Goal: Task Accomplishment & Management: Manage account settings

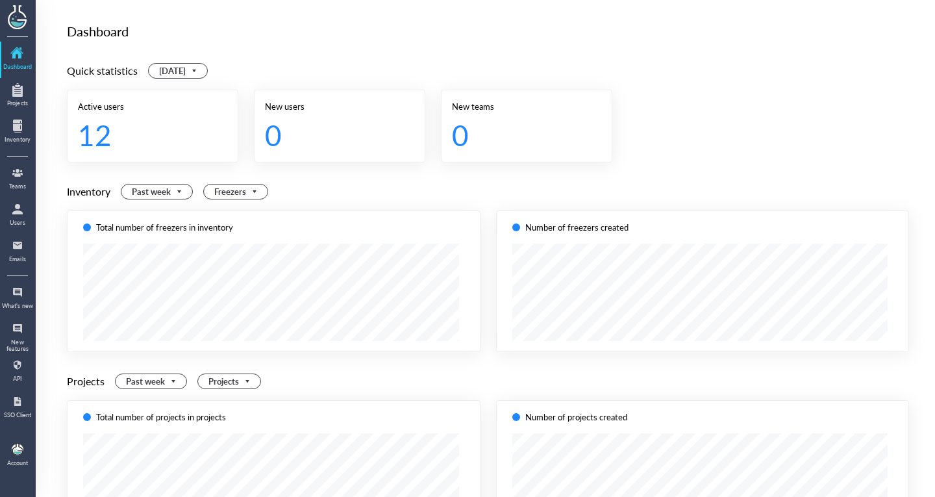
click at [22, 208] on div at bounding box center [17, 209] width 21 height 21
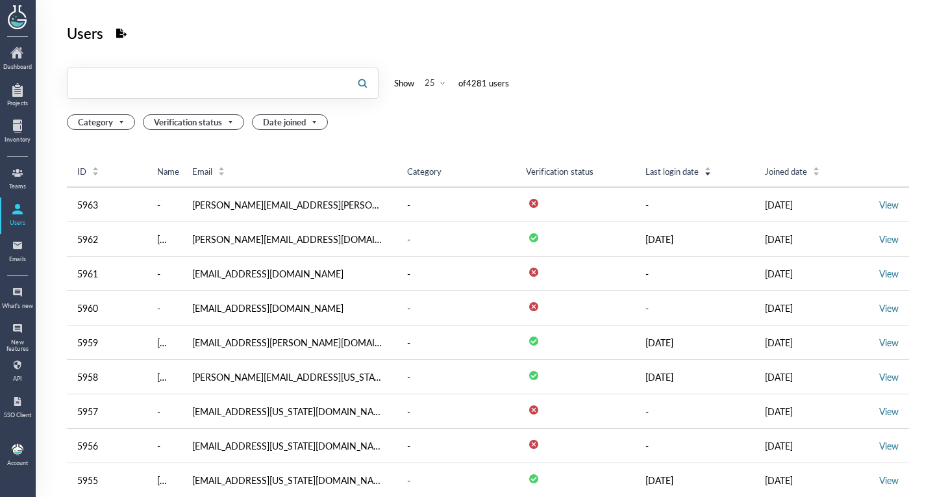
click at [162, 93] on input "text" at bounding box center [207, 83] width 279 height 21
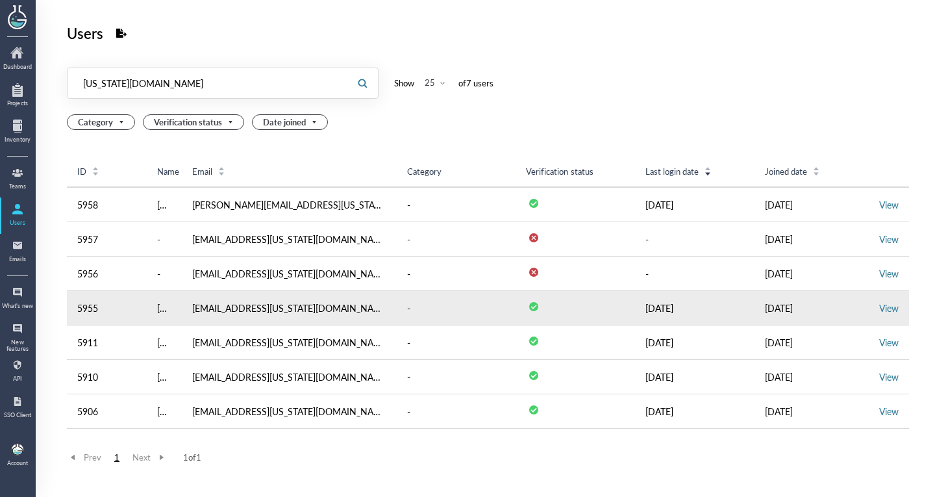
type input "[US_STATE][DOMAIN_NAME]"
click at [875, 300] on td "View" at bounding box center [889, 308] width 40 height 34
click at [875, 301] on td "View" at bounding box center [889, 308] width 40 height 34
click at [879, 303] on link "View" at bounding box center [888, 307] width 19 height 13
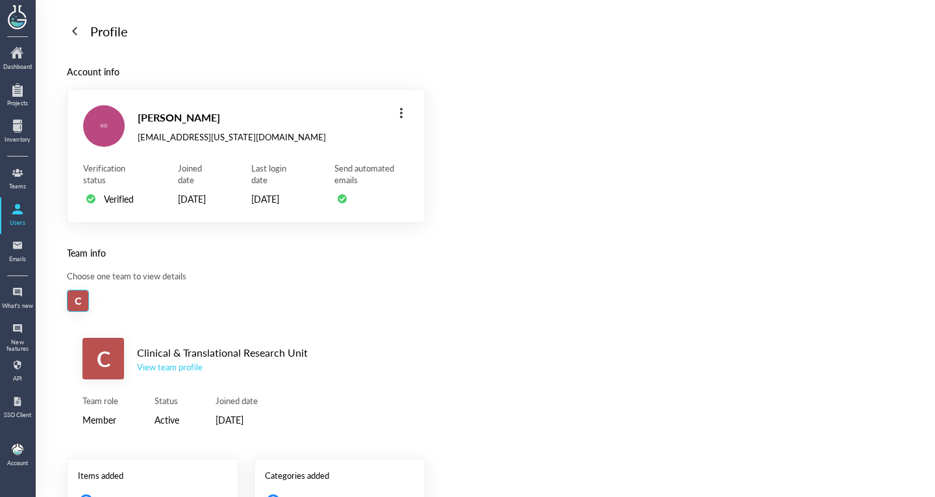
click at [179, 373] on div "View team profile" at bounding box center [222, 367] width 171 height 12
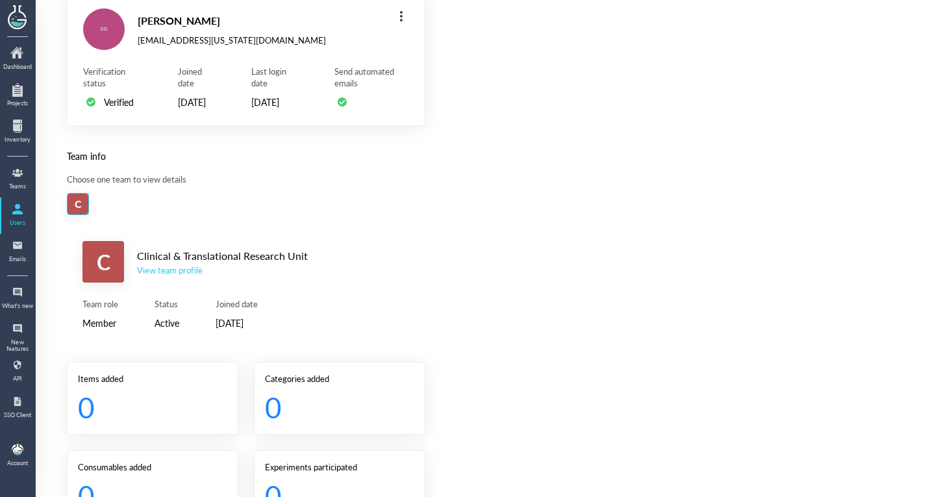
scroll to position [98, 0]
click at [184, 263] on div "Clinical & Translational Research Unit" at bounding box center [222, 254] width 171 height 17
click at [181, 275] on div "View team profile" at bounding box center [222, 269] width 171 height 12
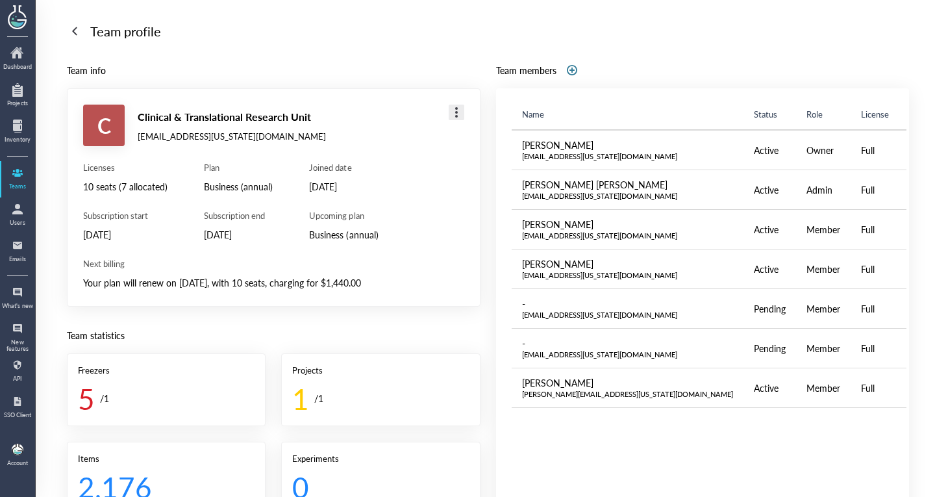
click at [451, 114] on div at bounding box center [456, 112] width 21 height 21
click at [175, 135] on div "[EMAIL_ADDRESS][US_STATE][DOMAIN_NAME]" at bounding box center [232, 137] width 188 height 12
drag, startPoint x: 198, startPoint y: 132, endPoint x: 211, endPoint y: 132, distance: 13.0
click at [211, 132] on div "[EMAIL_ADDRESS][US_STATE][DOMAIN_NAME]" at bounding box center [232, 137] width 188 height 12
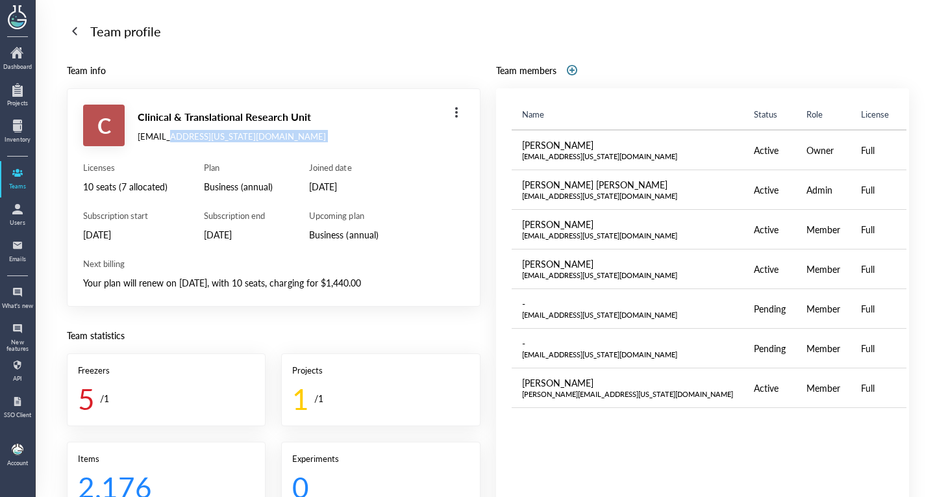
copy div "ohio.edu"
click at [86, 35] on div "Team profile" at bounding box center [488, 31] width 842 height 21
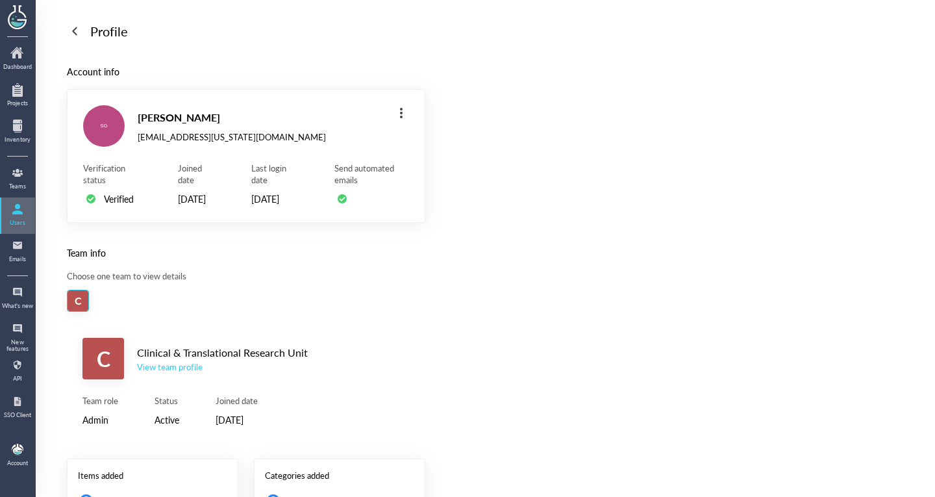
click at [16, 210] on div at bounding box center [17, 209] width 21 height 21
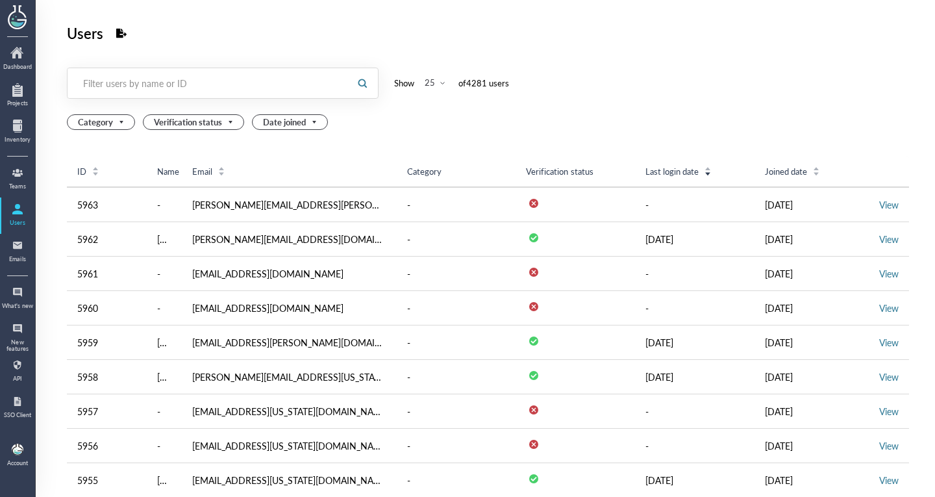
click at [198, 96] on div at bounding box center [207, 83] width 279 height 30
type input "ohio"
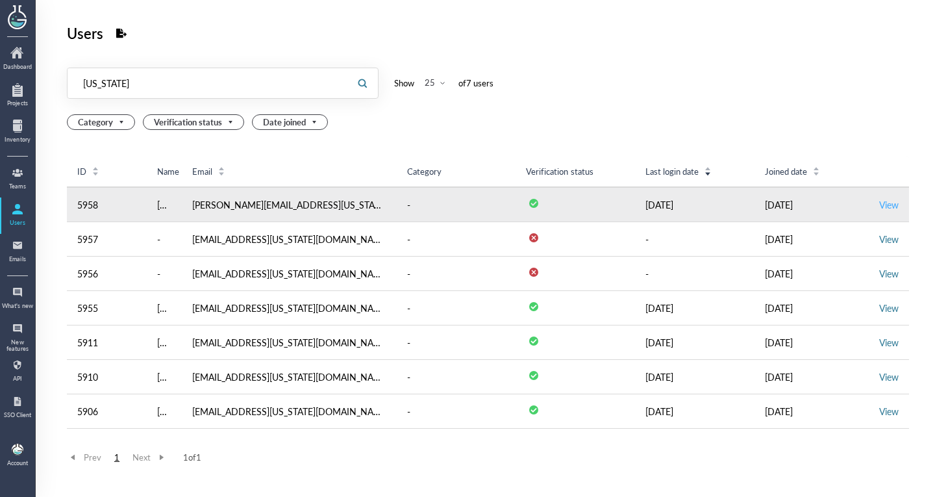
click at [879, 199] on link "View" at bounding box center [888, 204] width 19 height 13
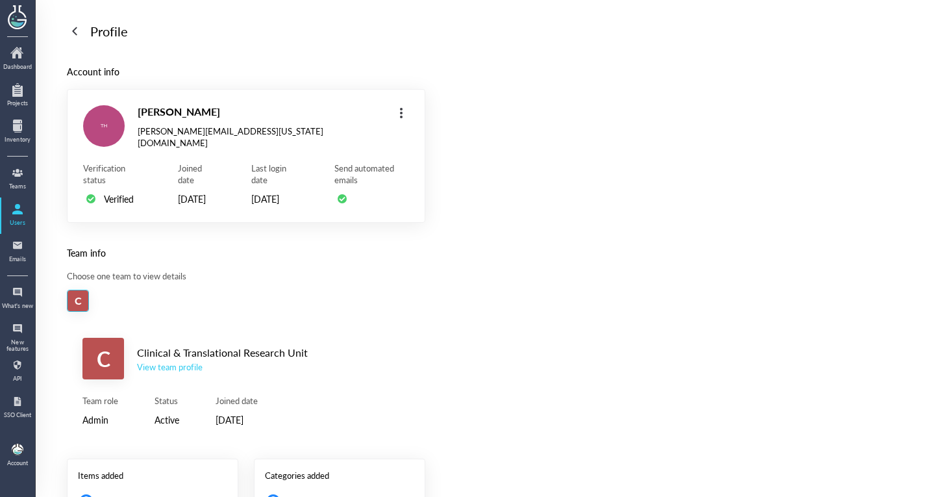
click at [174, 373] on div "View team profile" at bounding box center [222, 367] width 171 height 12
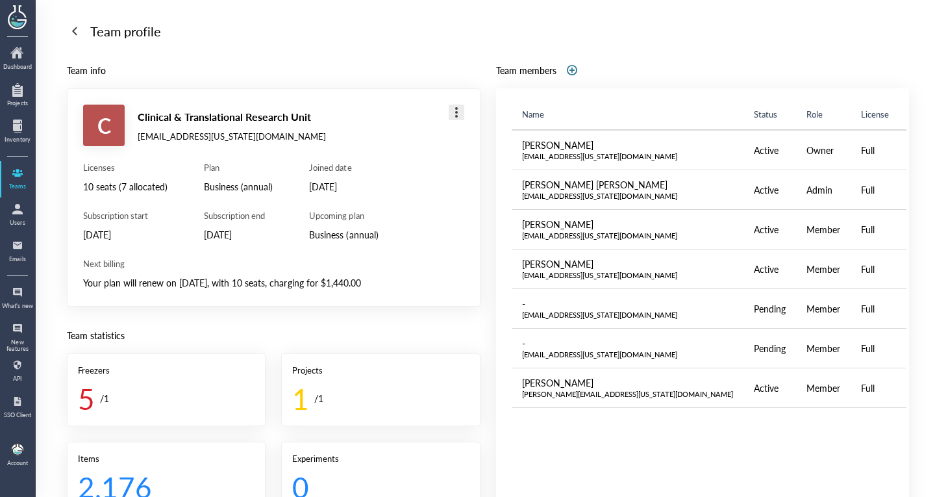
click at [460, 115] on div at bounding box center [456, 112] width 21 height 21
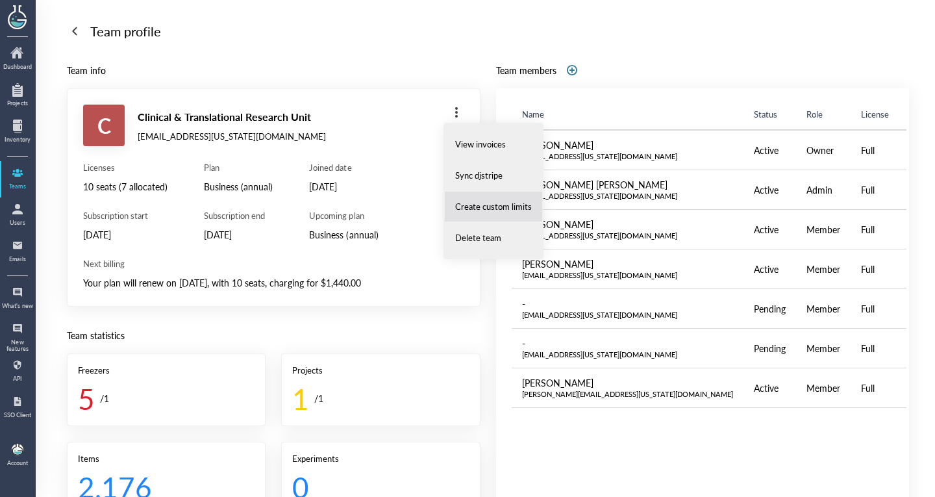
click at [486, 204] on span "Create custom limits" at bounding box center [493, 207] width 77 height 12
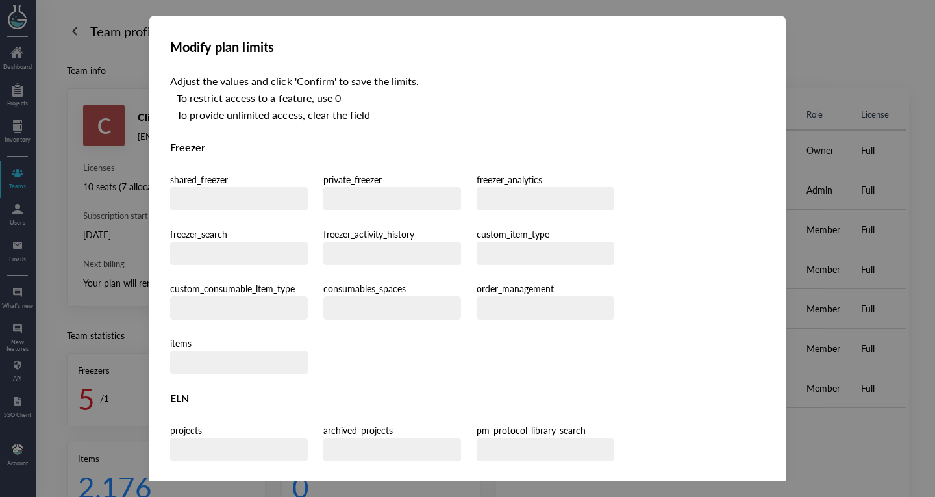
type input "6"
type input "1"
type input "12"
type input "4"
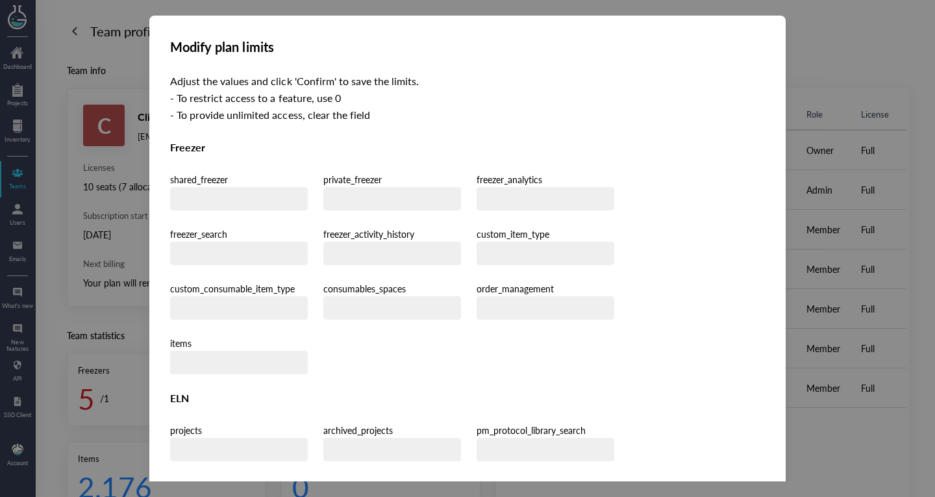
type input "3"
type input "12"
type input "20"
type input "0"
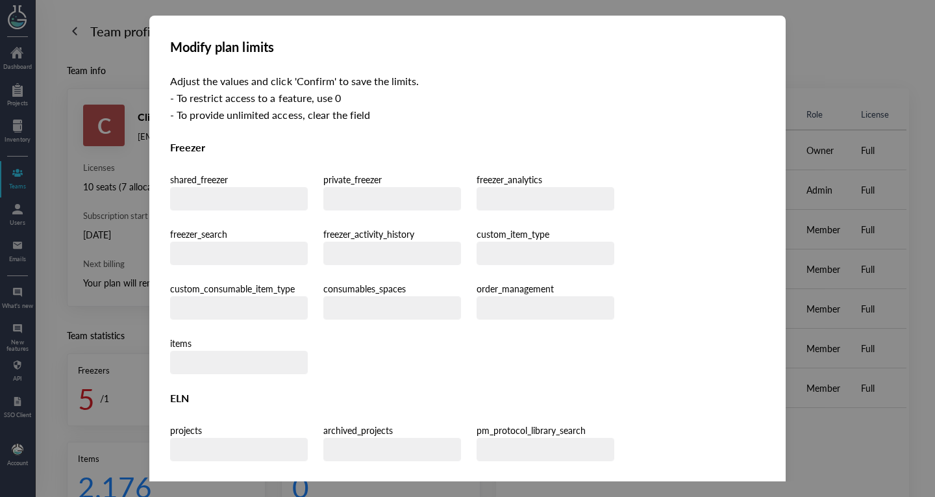
type input "0"
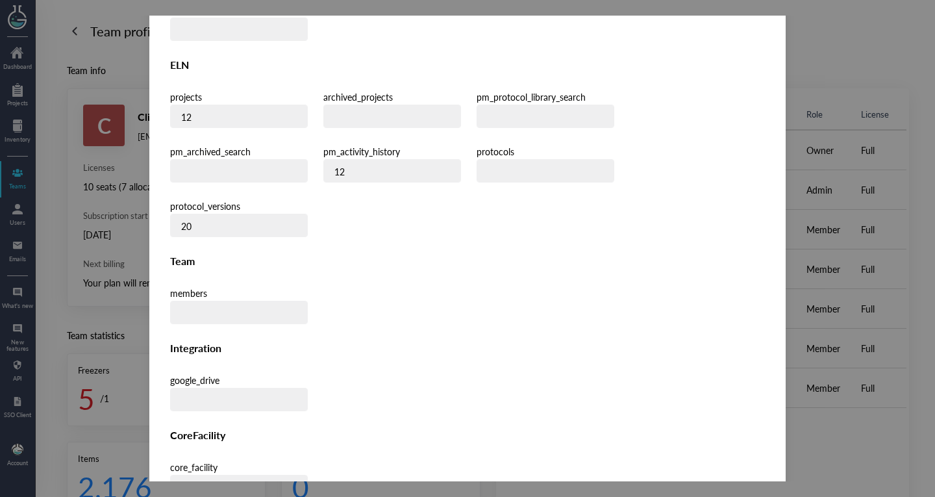
scroll to position [342, 0]
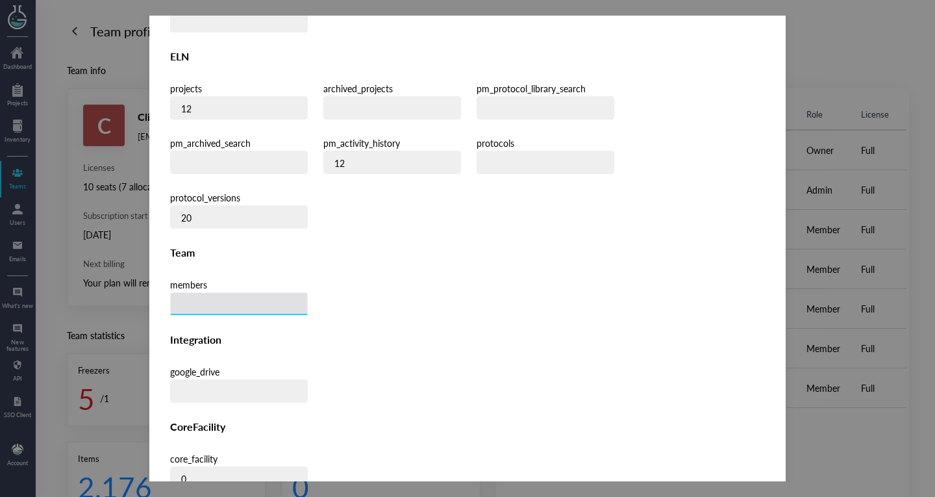
click at [238, 293] on input "number" at bounding box center [239, 304] width 136 height 23
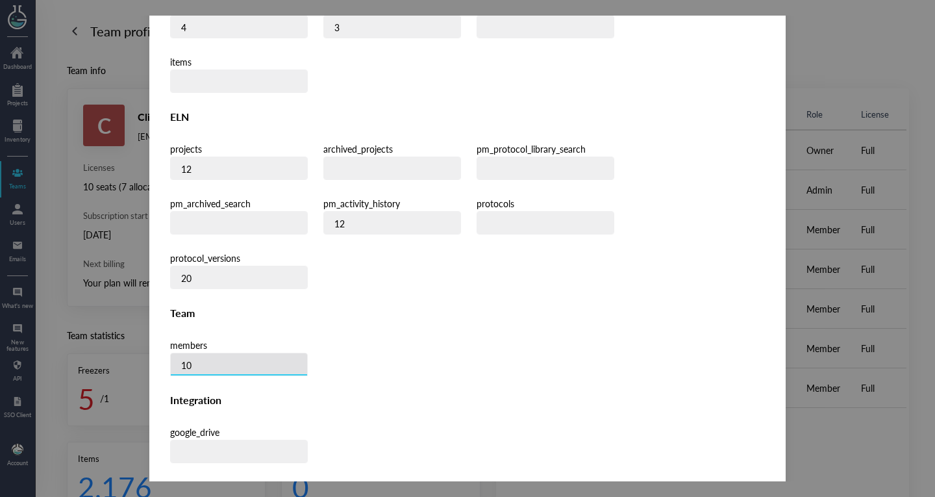
scroll to position [380, 0]
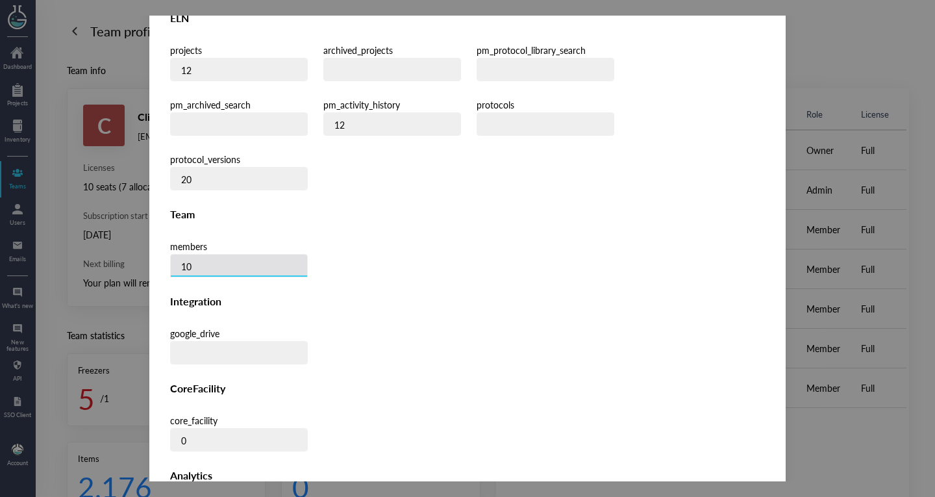
type input "10"
